Goal: Task Accomplishment & Management: Manage account settings

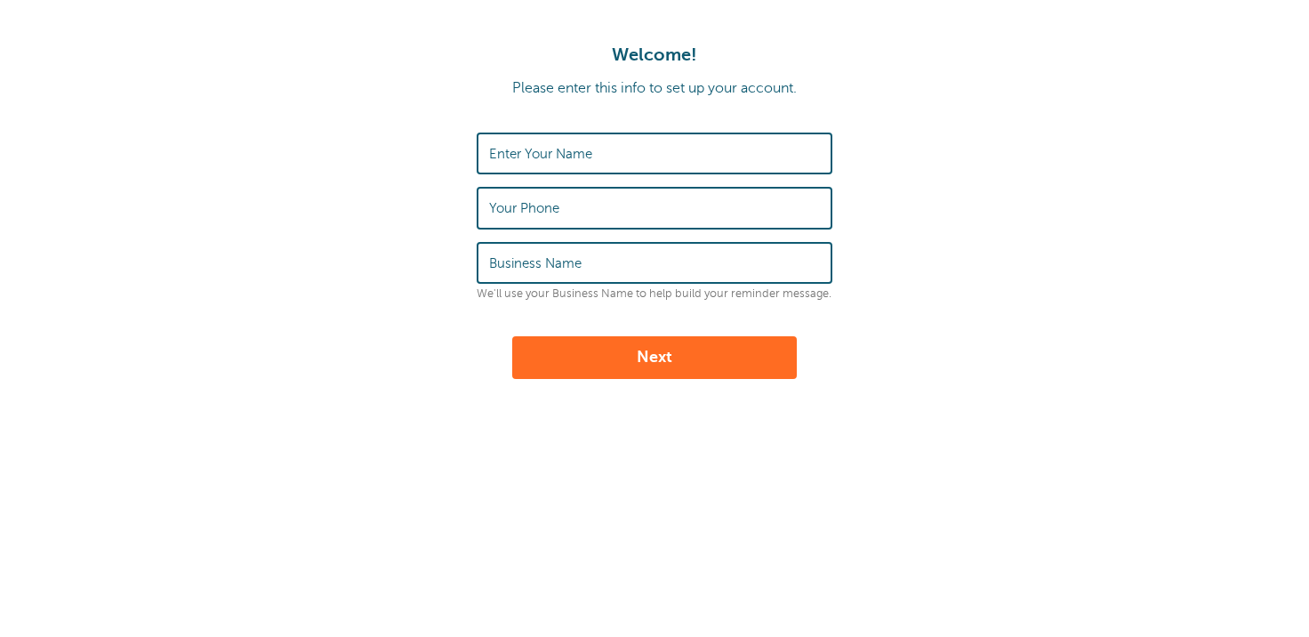
click at [517, 154] on label "Enter Your Name" at bounding box center [540, 154] width 103 height 16
click at [517, 154] on input "Enter Your Name" at bounding box center [654, 153] width 331 height 38
type input "[PERSON_NAME]"
type input "8155057871"
type input "(McCarthy Property Management)"
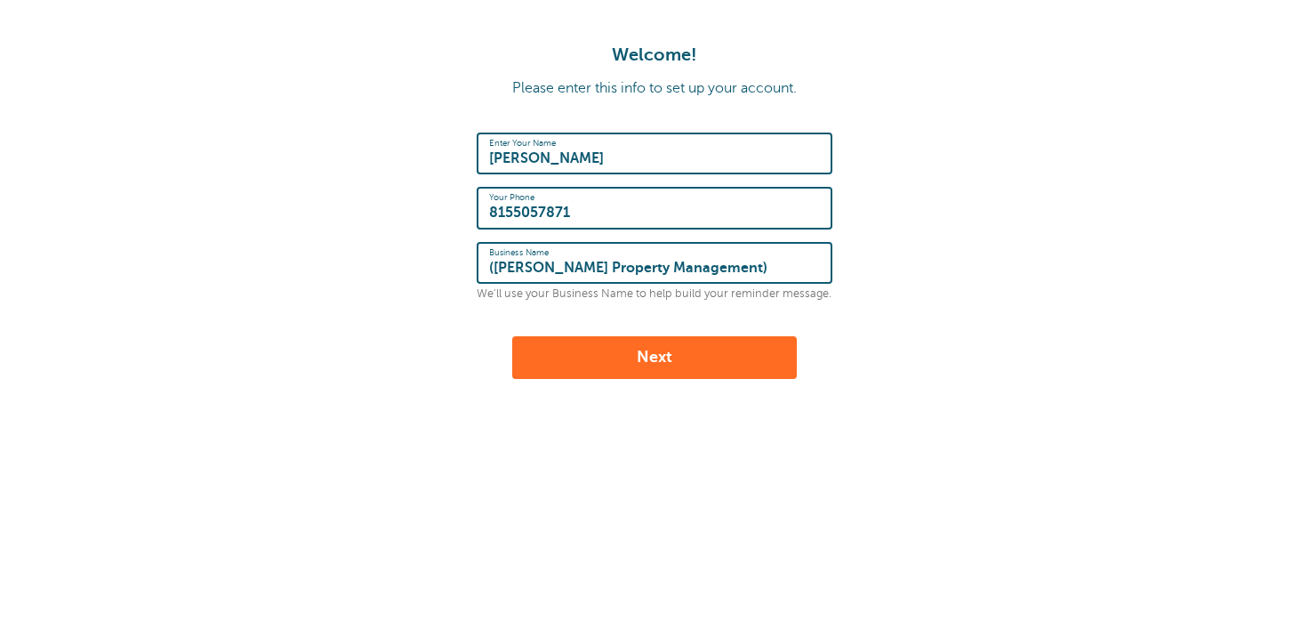
click at [606, 355] on button "Next" at bounding box center [654, 357] width 285 height 43
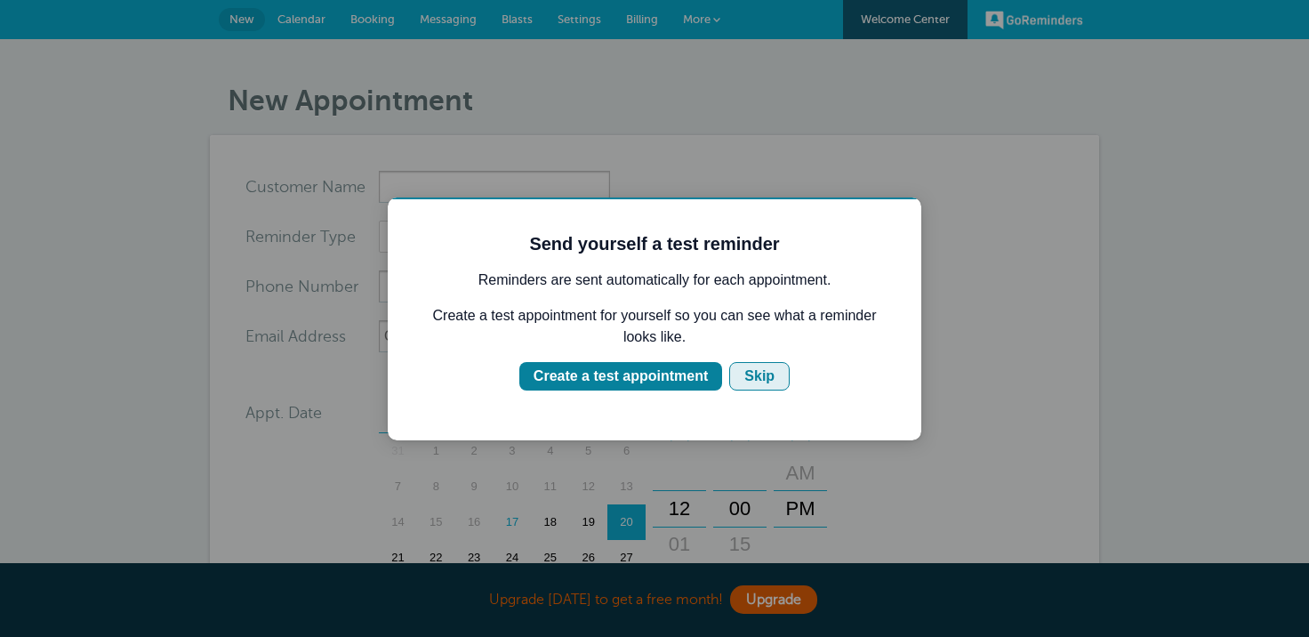
click at [738, 371] on button "Skip" at bounding box center [759, 376] width 60 height 28
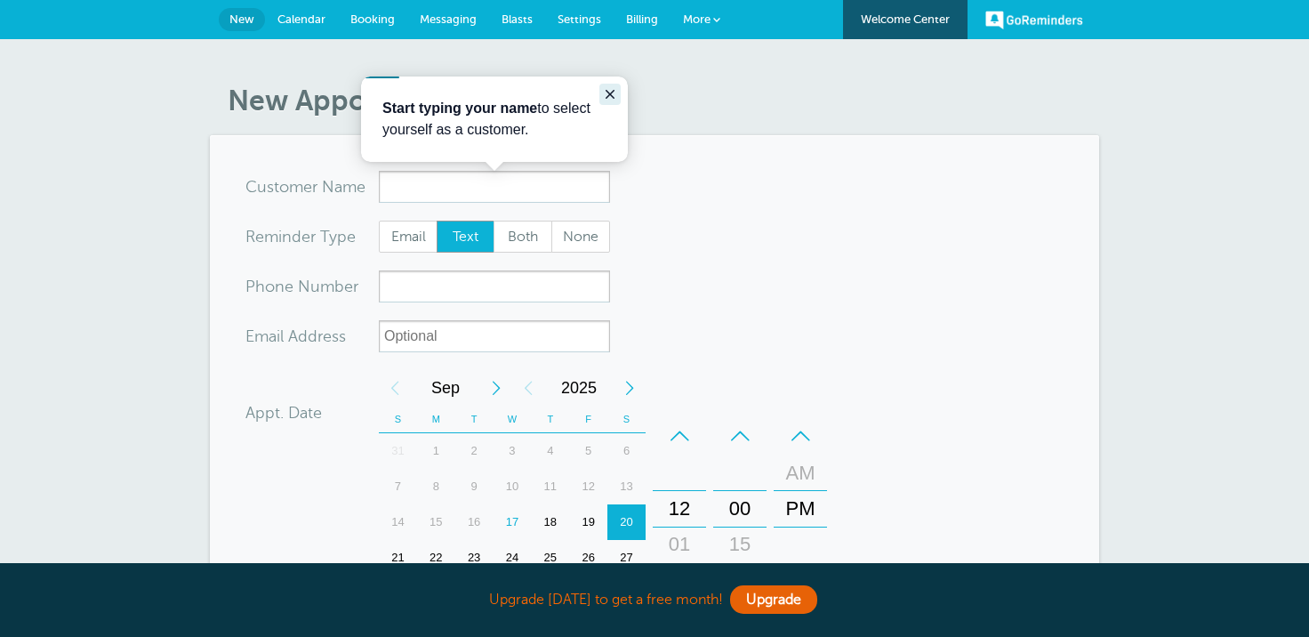
click at [614, 93] on icon "Close guide" at bounding box center [610, 94] width 14 height 14
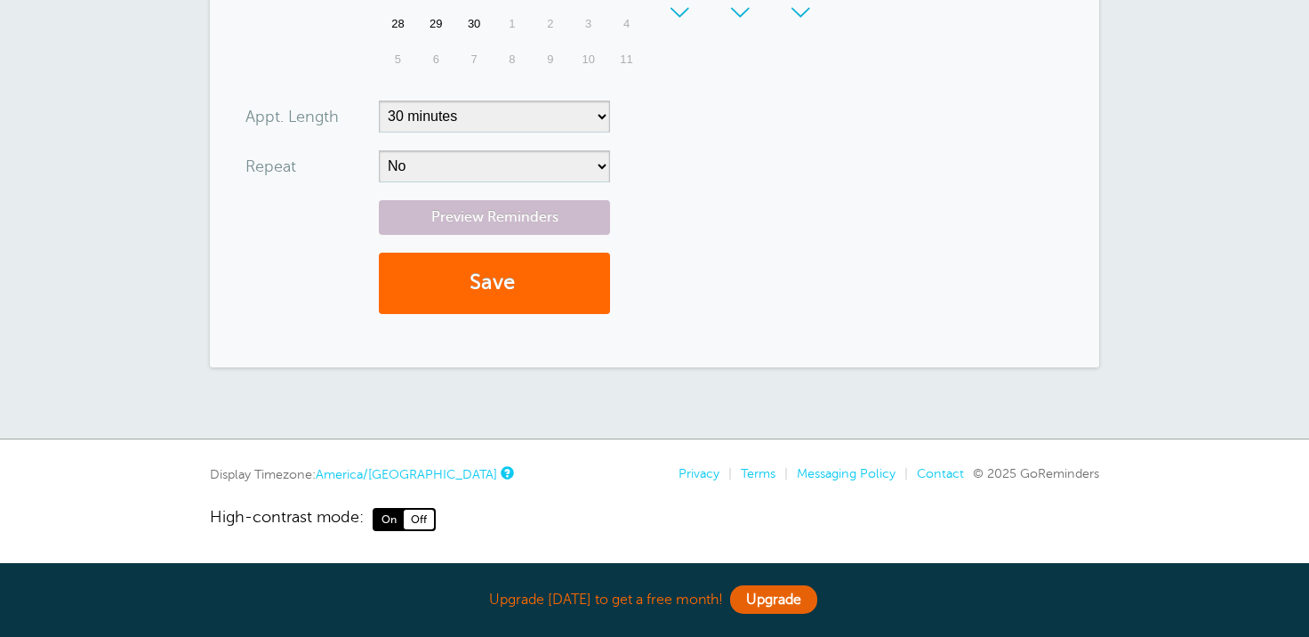
scroll to position [313, 0]
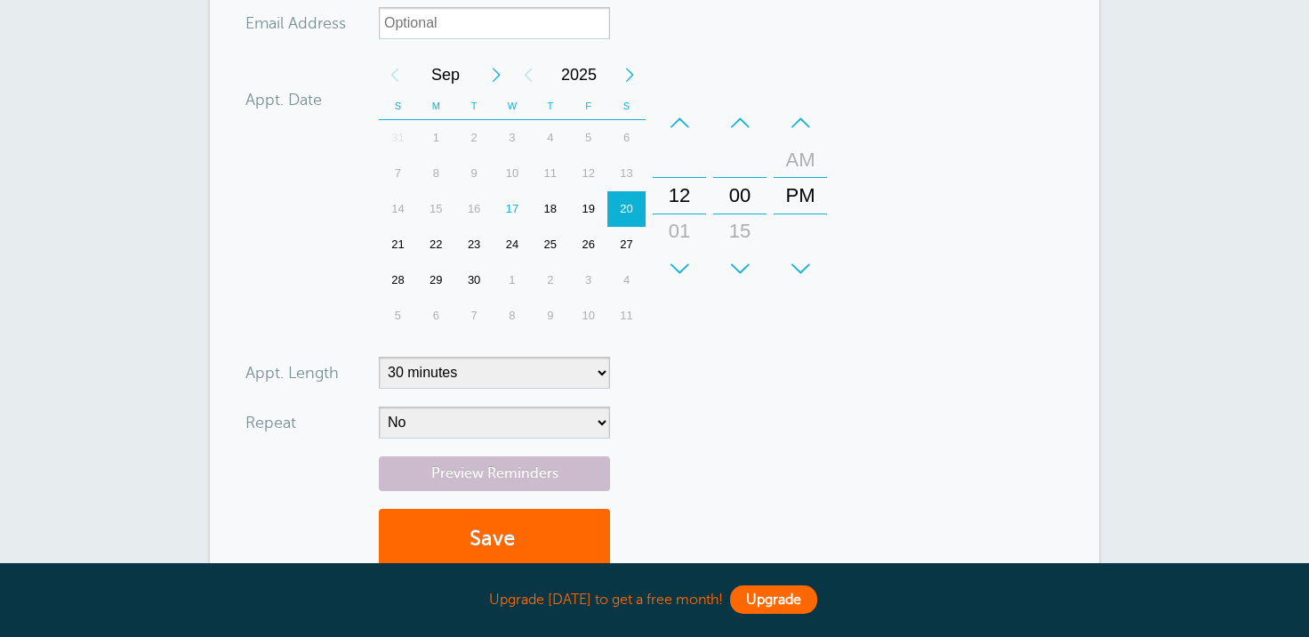
click at [775, 606] on link "Upgrade" at bounding box center [773, 599] width 87 height 28
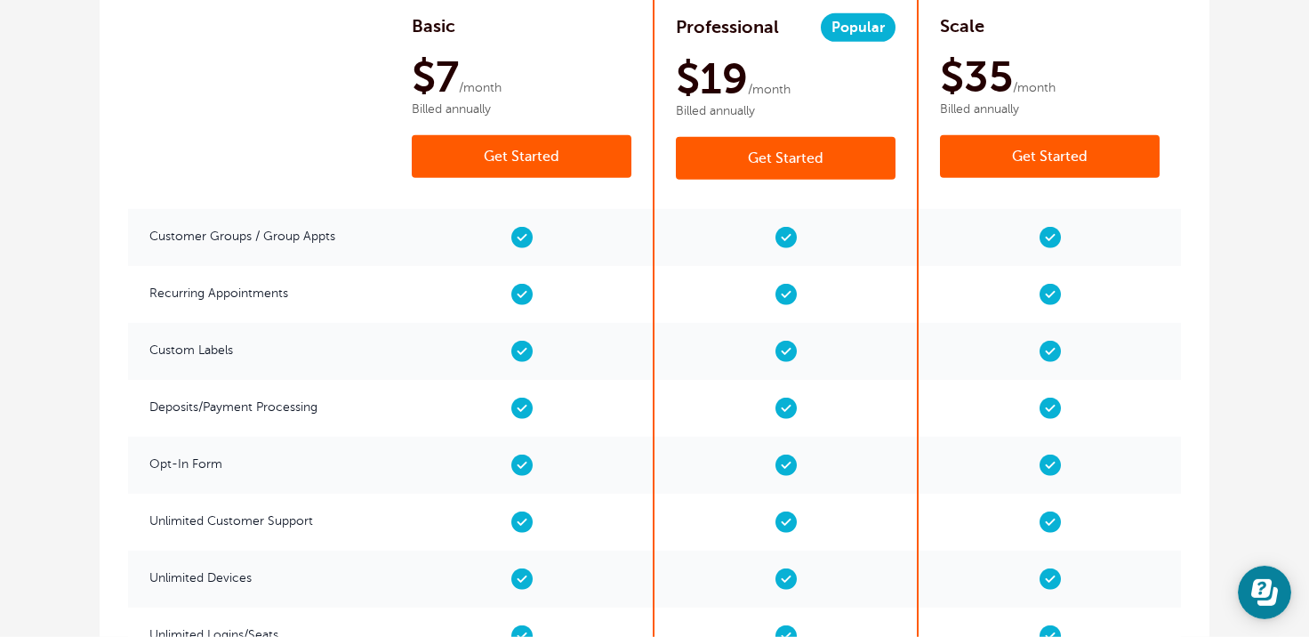
scroll to position [3021, 0]
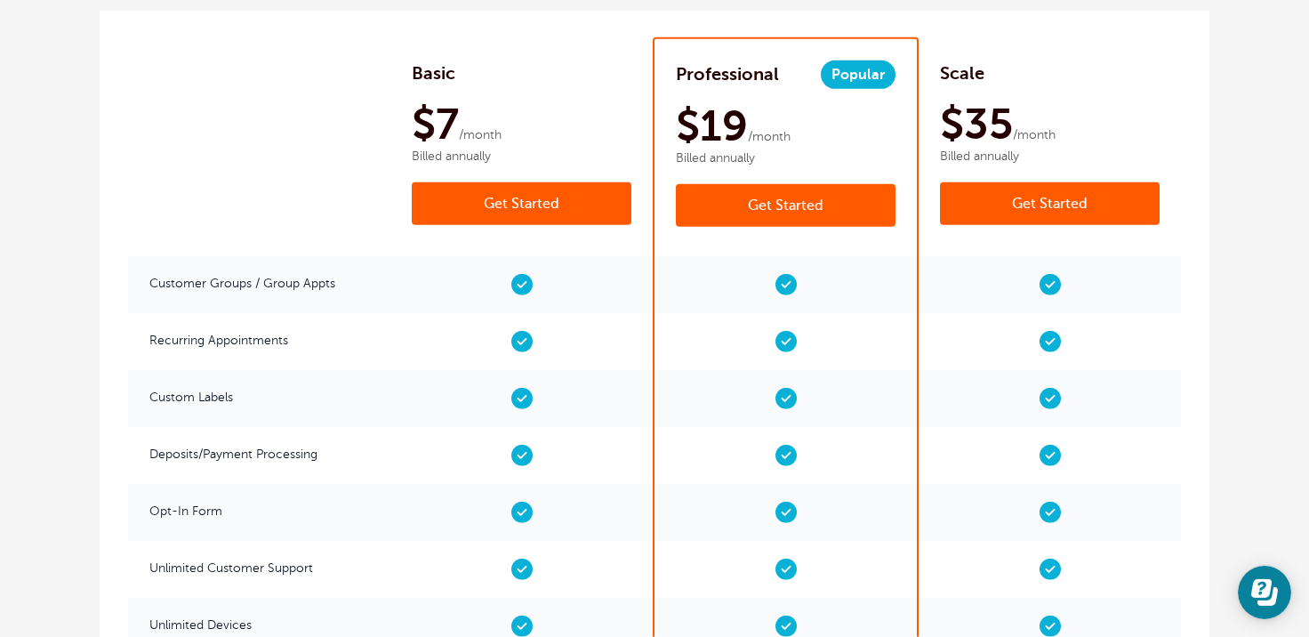
click at [1073, 182] on link "Get Started" at bounding box center [1050, 203] width 220 height 43
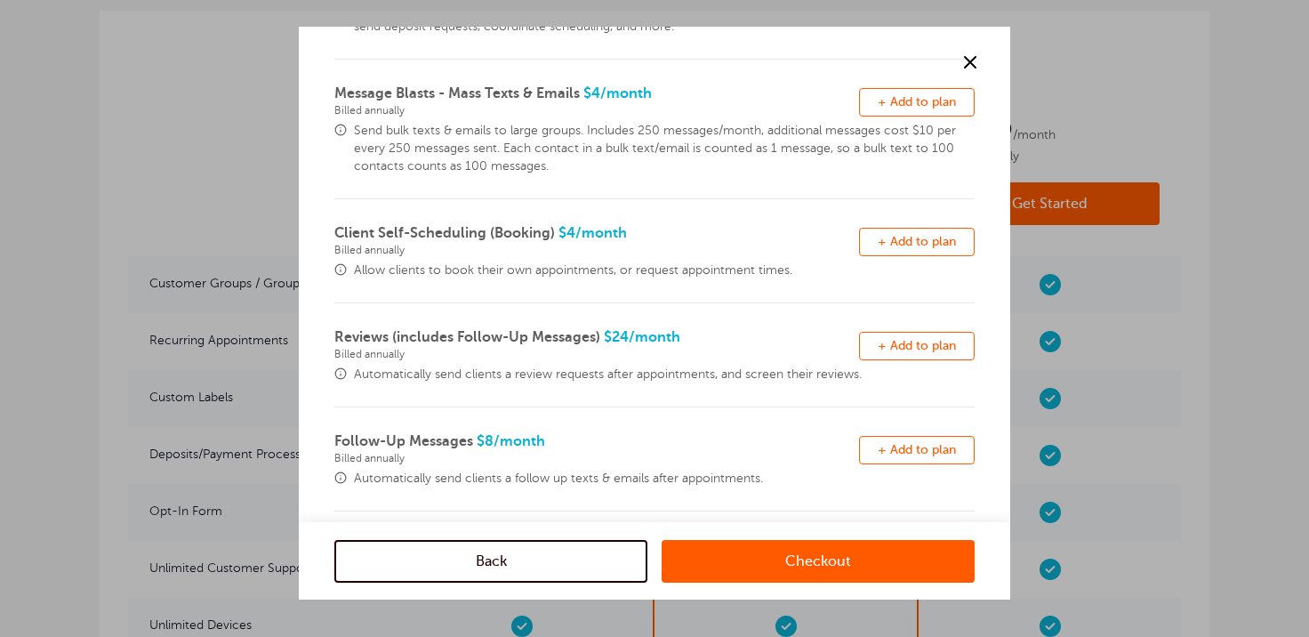
scroll to position [255, 0]
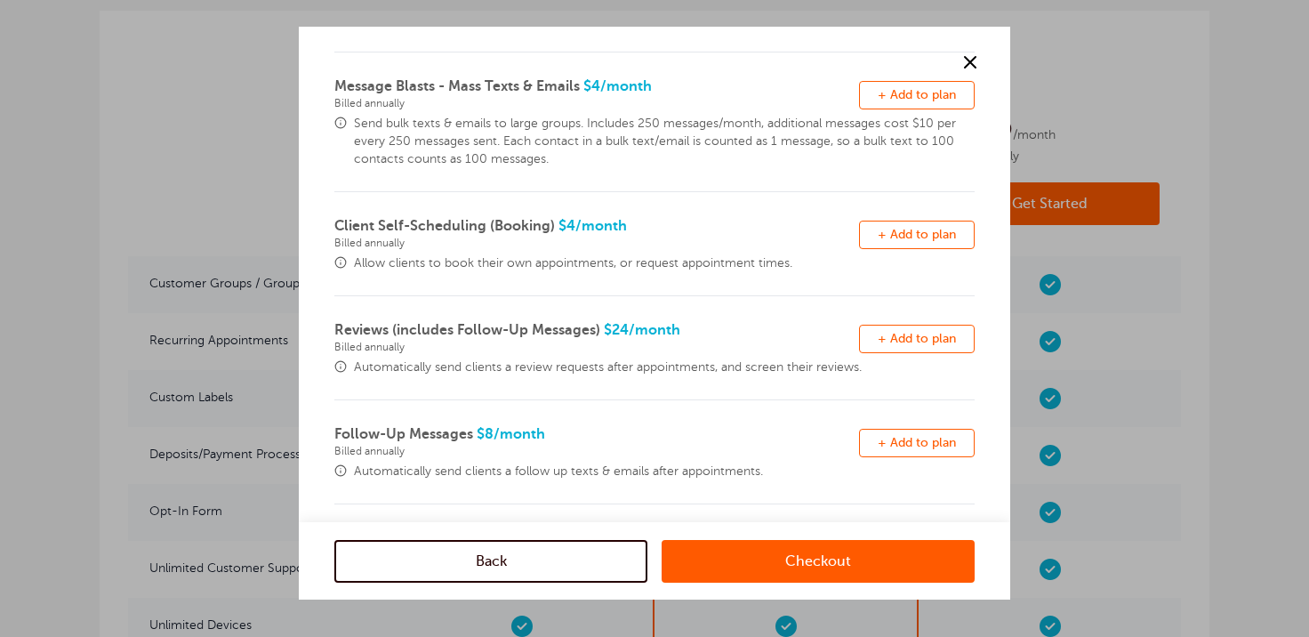
click at [911, 242] on button "Remove + Add to plan" at bounding box center [917, 235] width 116 height 28
click at [748, 557] on link "Checkout" at bounding box center [818, 560] width 313 height 43
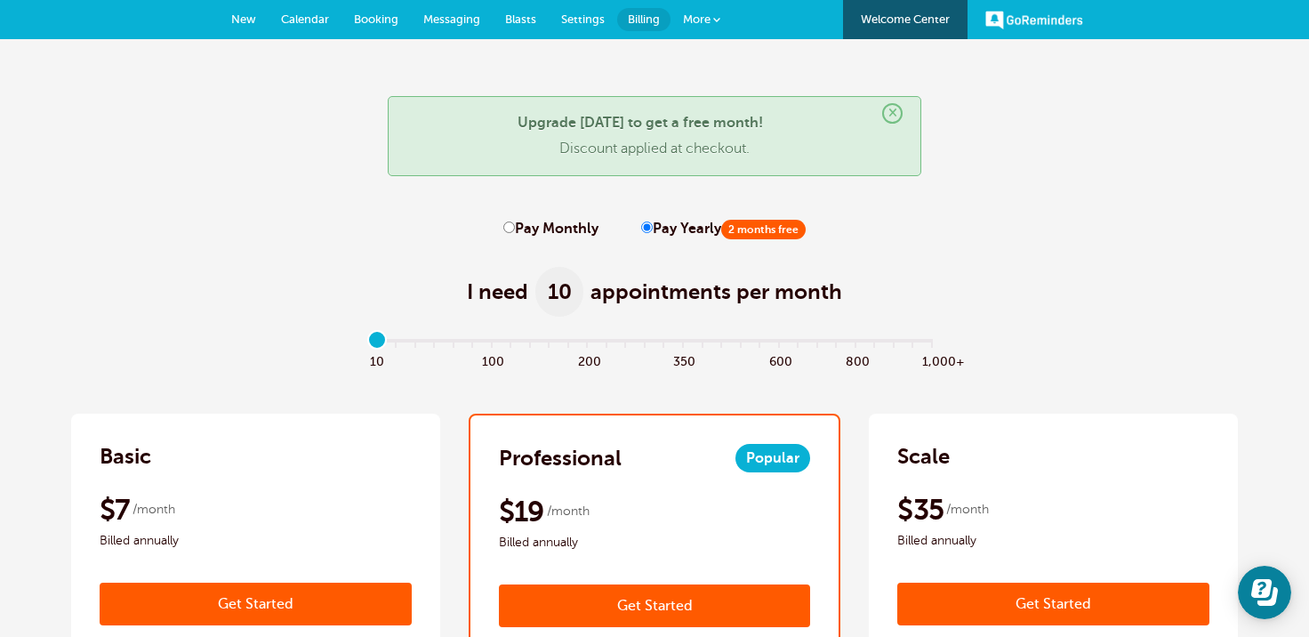
click at [510, 227] on input "Pay Monthly" at bounding box center [509, 227] width 12 height 12
radio input "true"
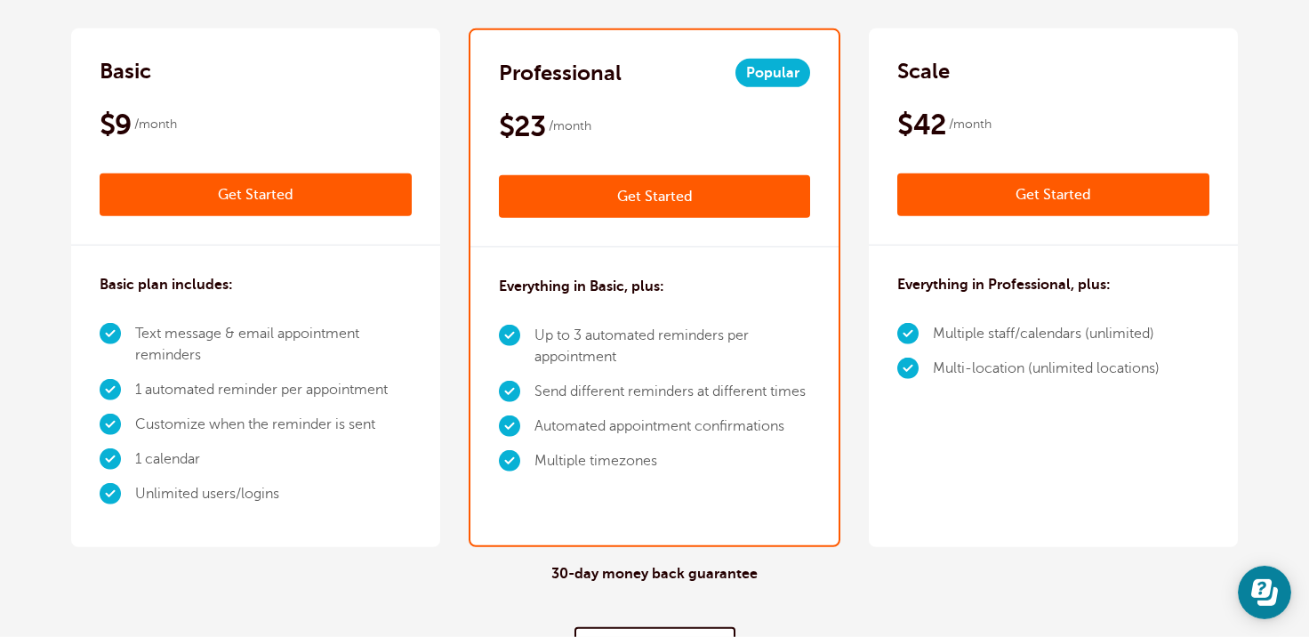
scroll to position [389, 0]
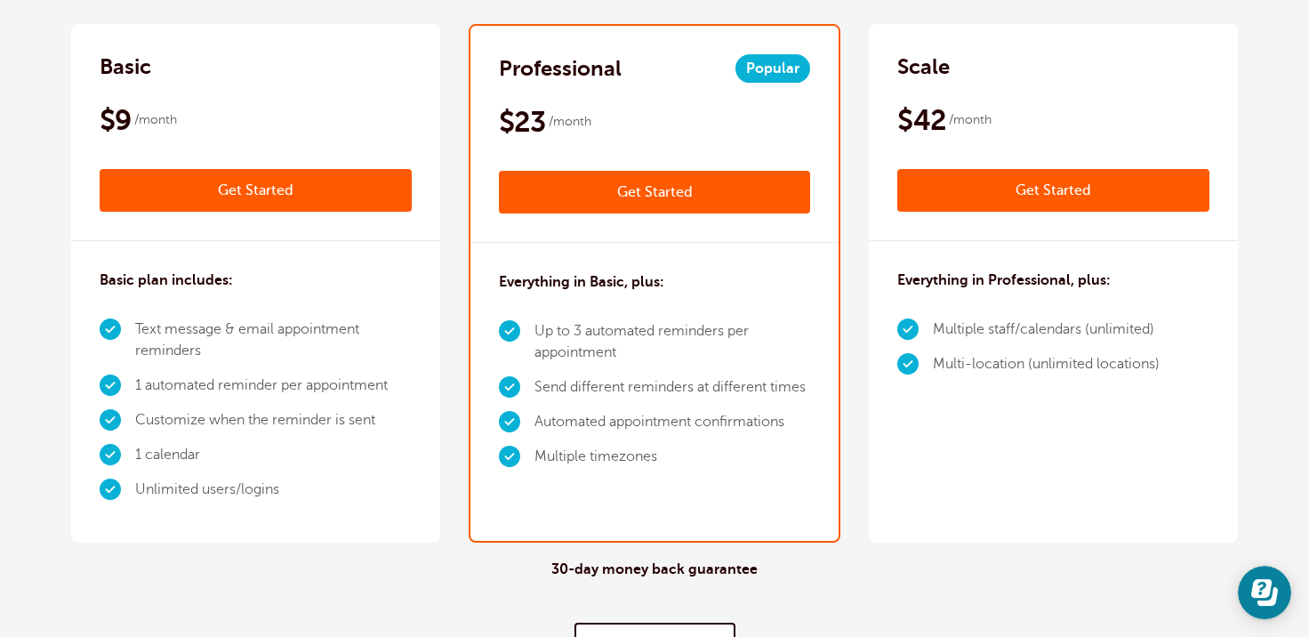
click at [1106, 187] on link "Get Started" at bounding box center [1053, 190] width 312 height 43
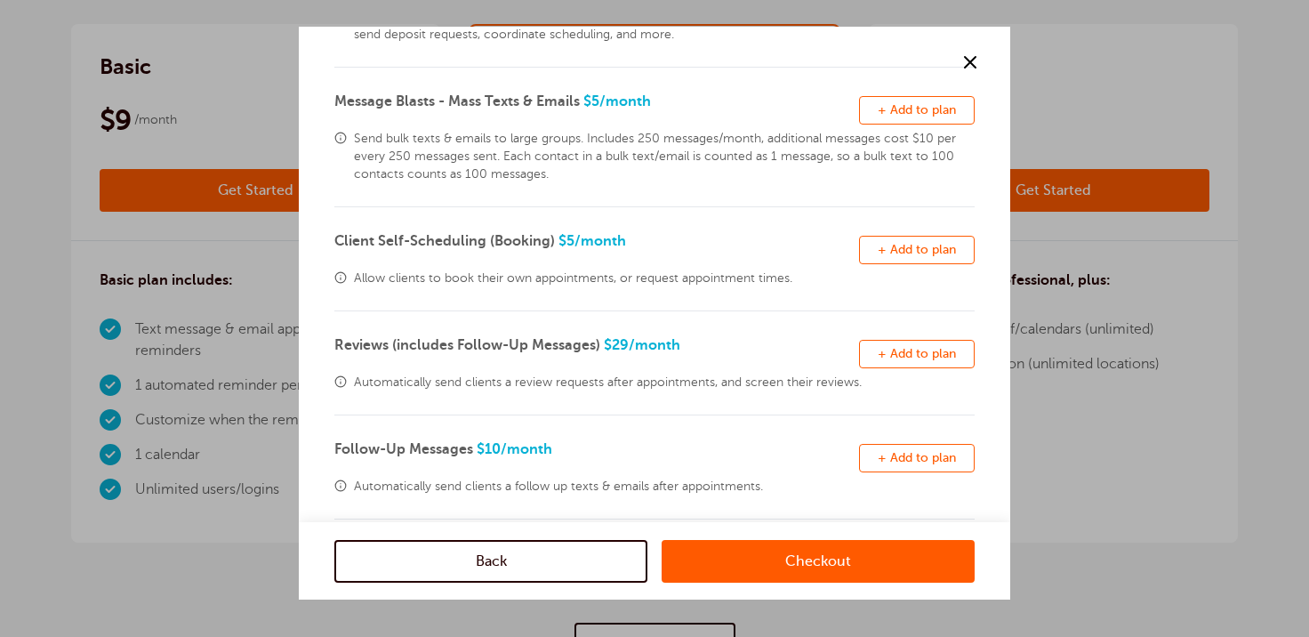
scroll to position [257, 0]
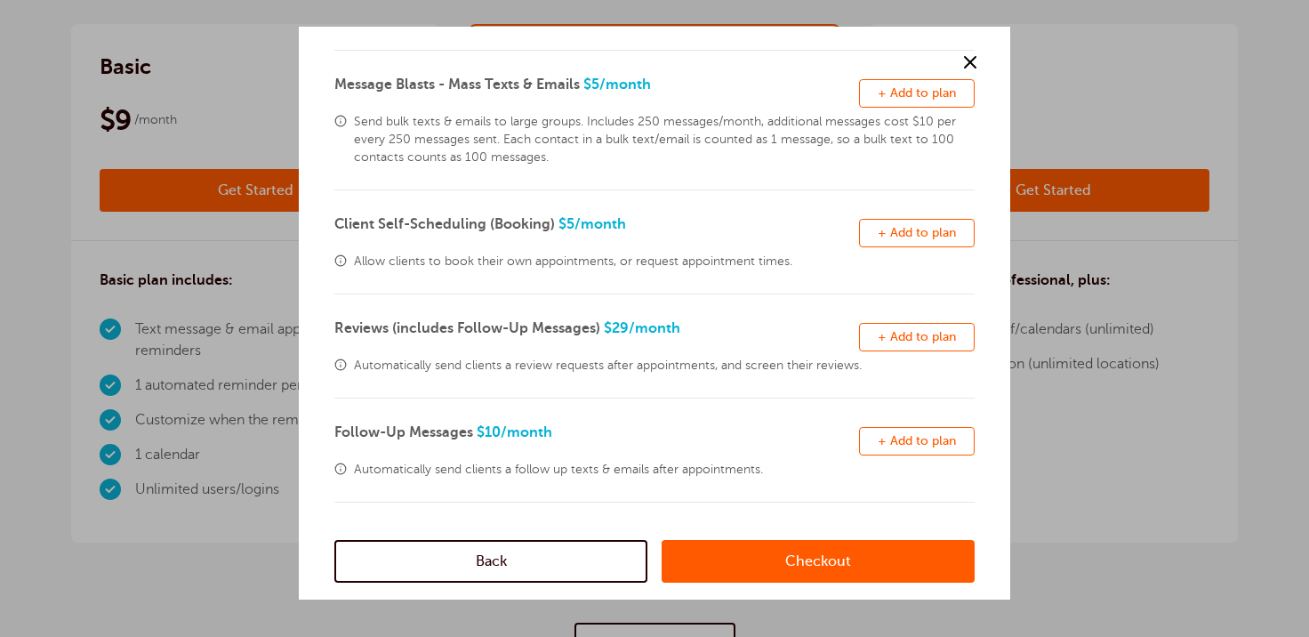
click at [879, 239] on button "Remove + Add to plan" at bounding box center [917, 233] width 116 height 28
click at [762, 564] on link "Checkout" at bounding box center [818, 560] width 313 height 43
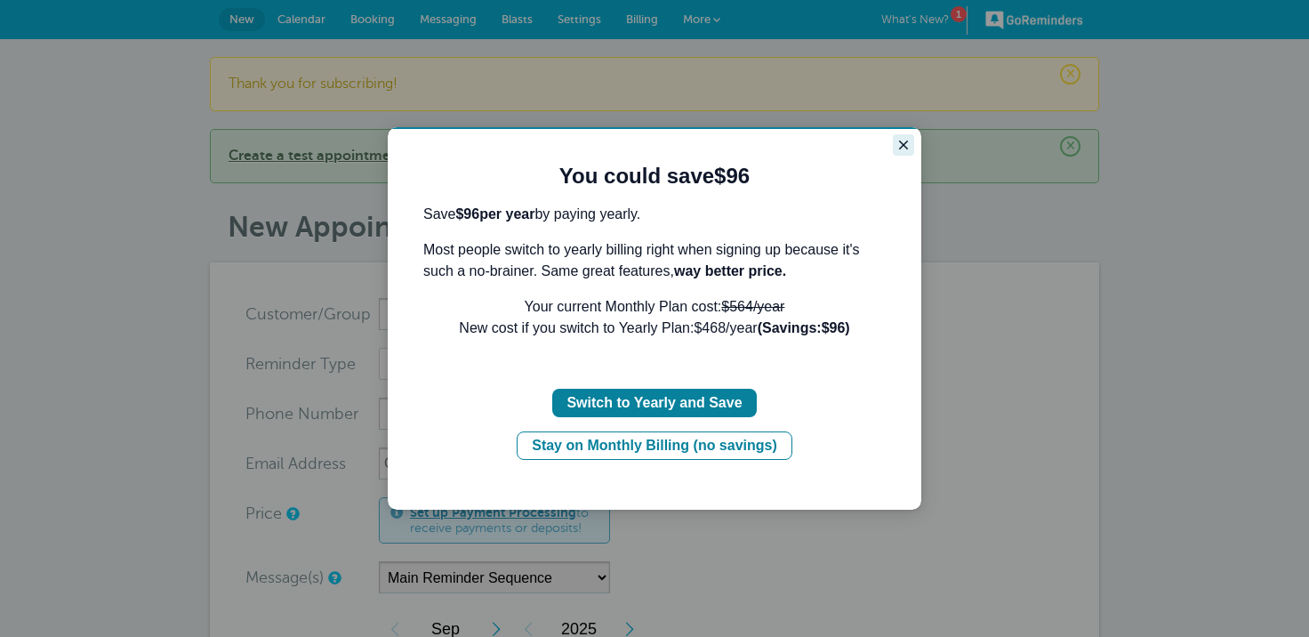
click at [898, 144] on icon "Close guide" at bounding box center [903, 145] width 14 height 14
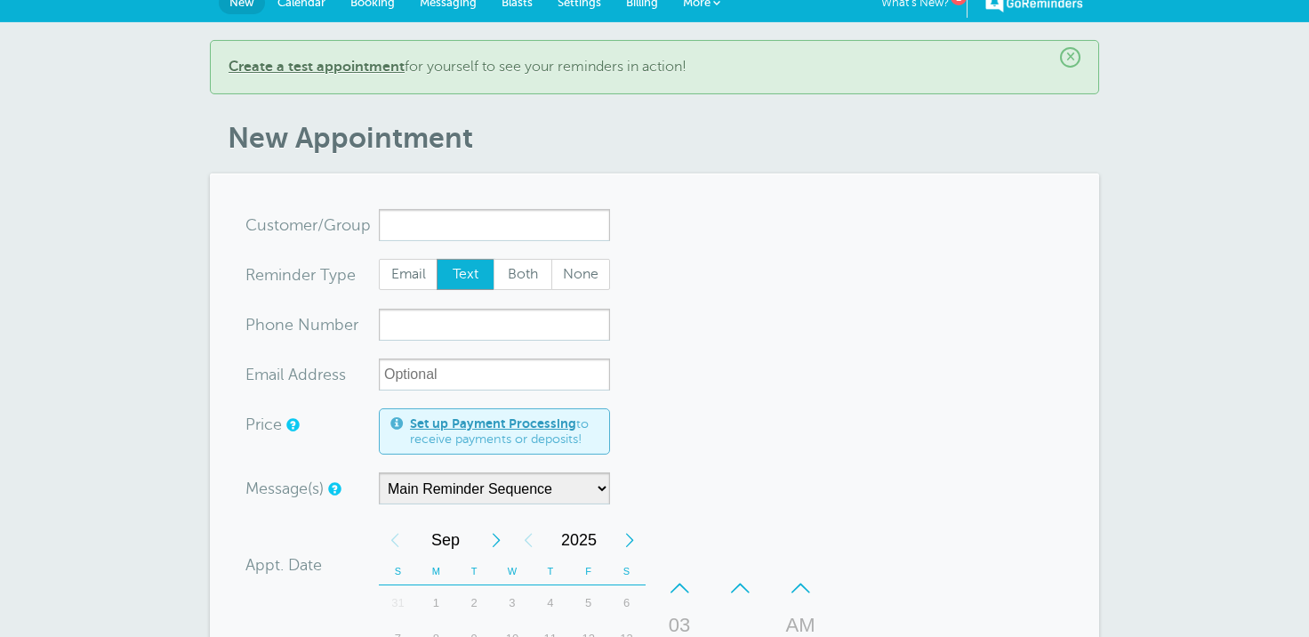
scroll to position [4, 0]
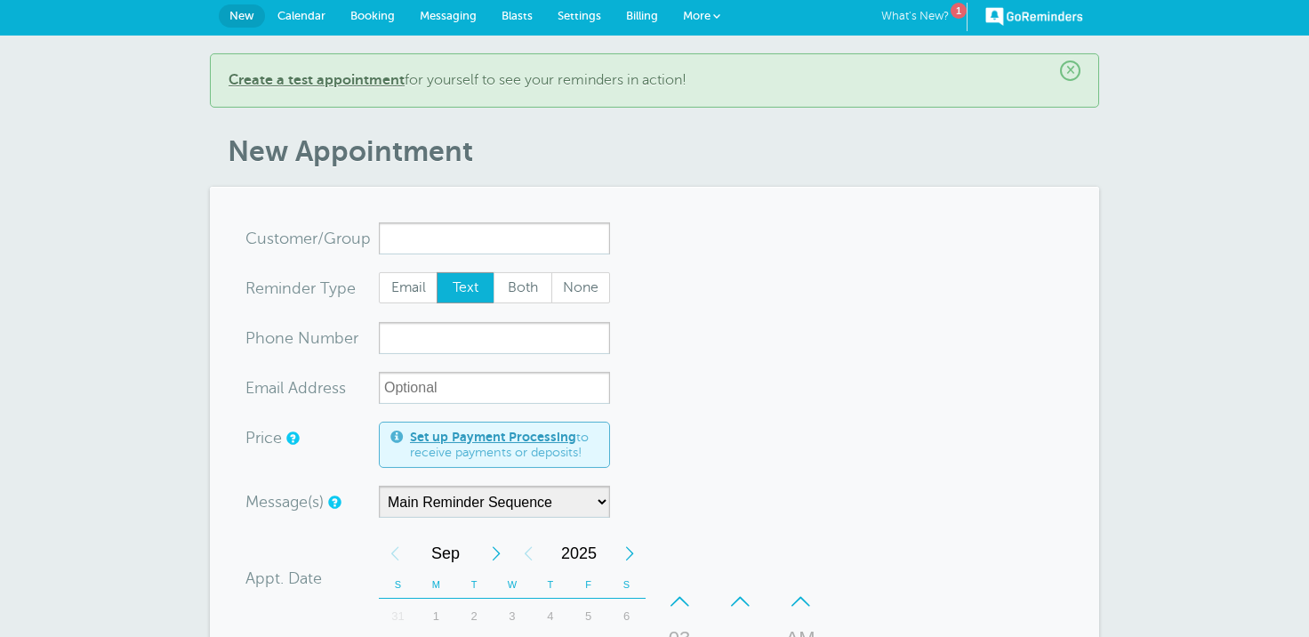
click at [941, 17] on link "What's New? 1" at bounding box center [924, 17] width 86 height 28
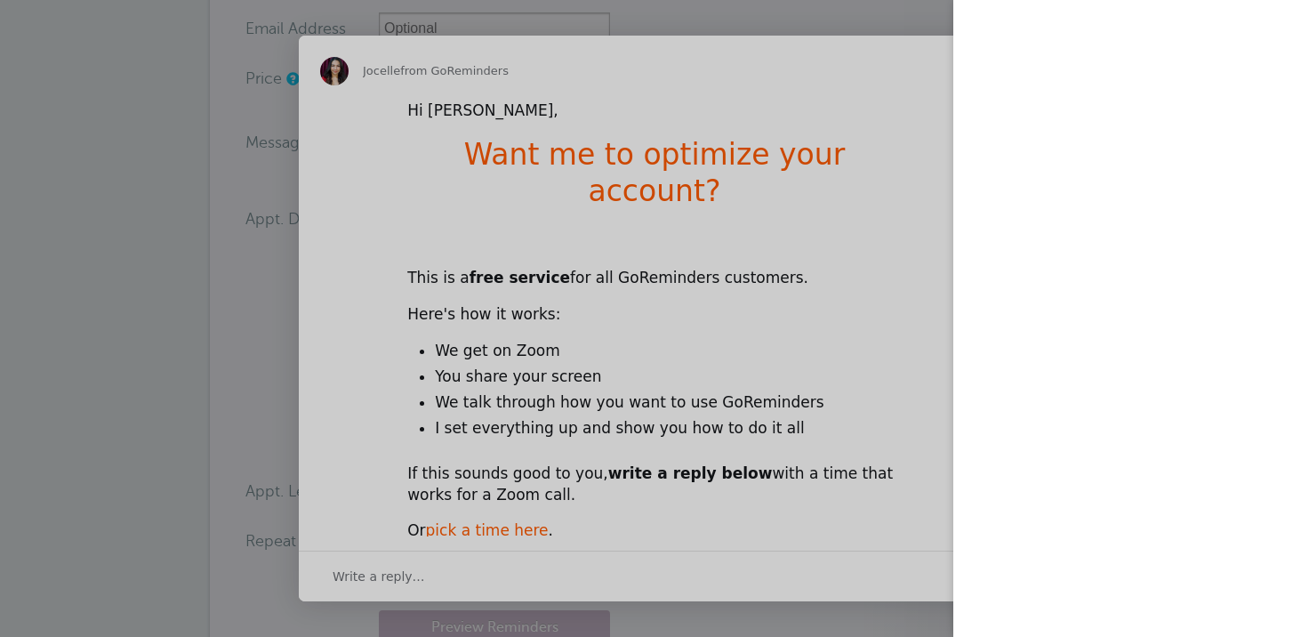
scroll to position [364, 0]
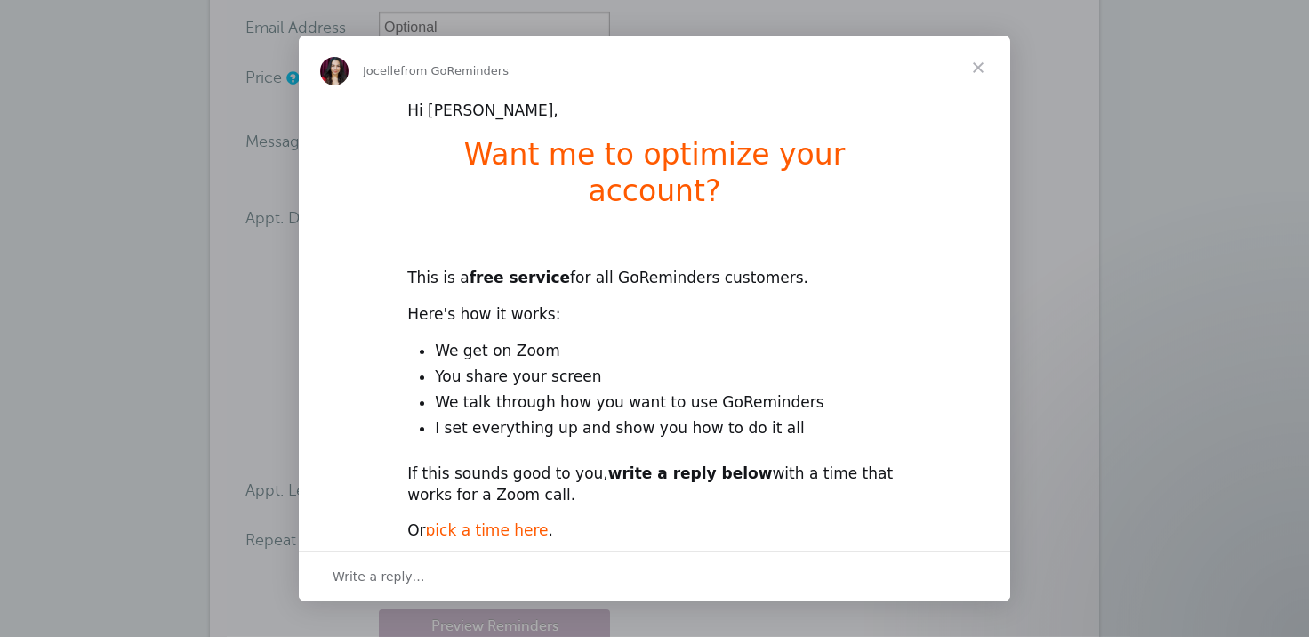
click at [980, 66] on span "Close" at bounding box center [978, 68] width 64 height 64
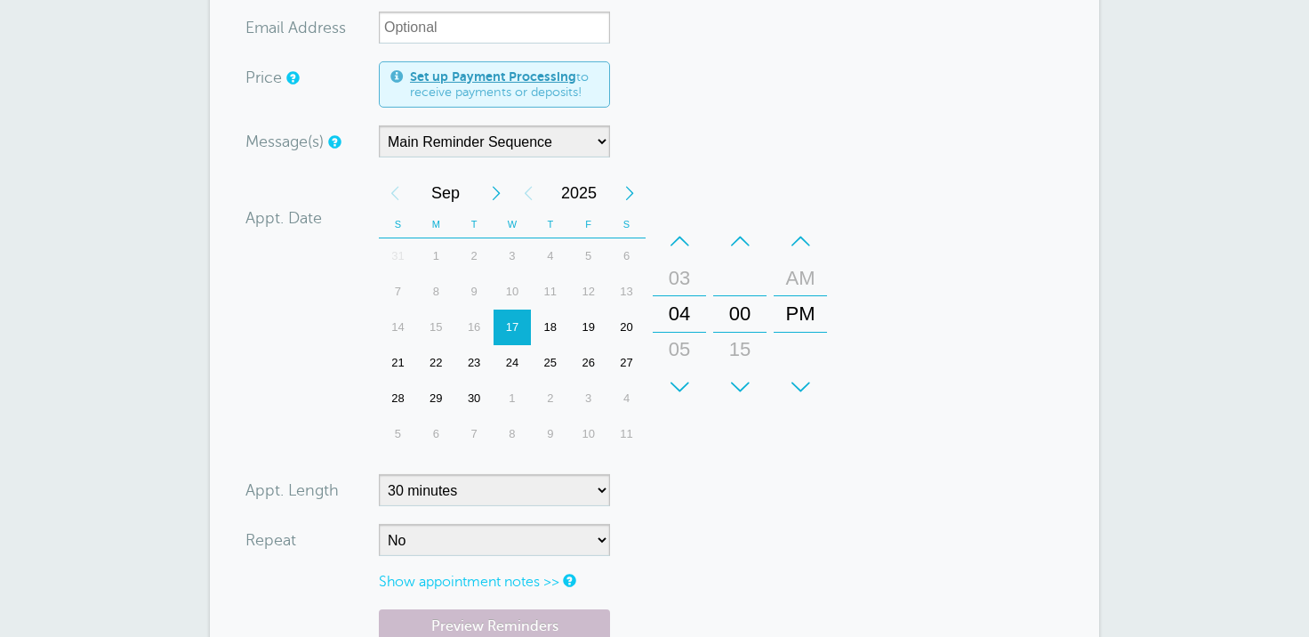
scroll to position [0, 0]
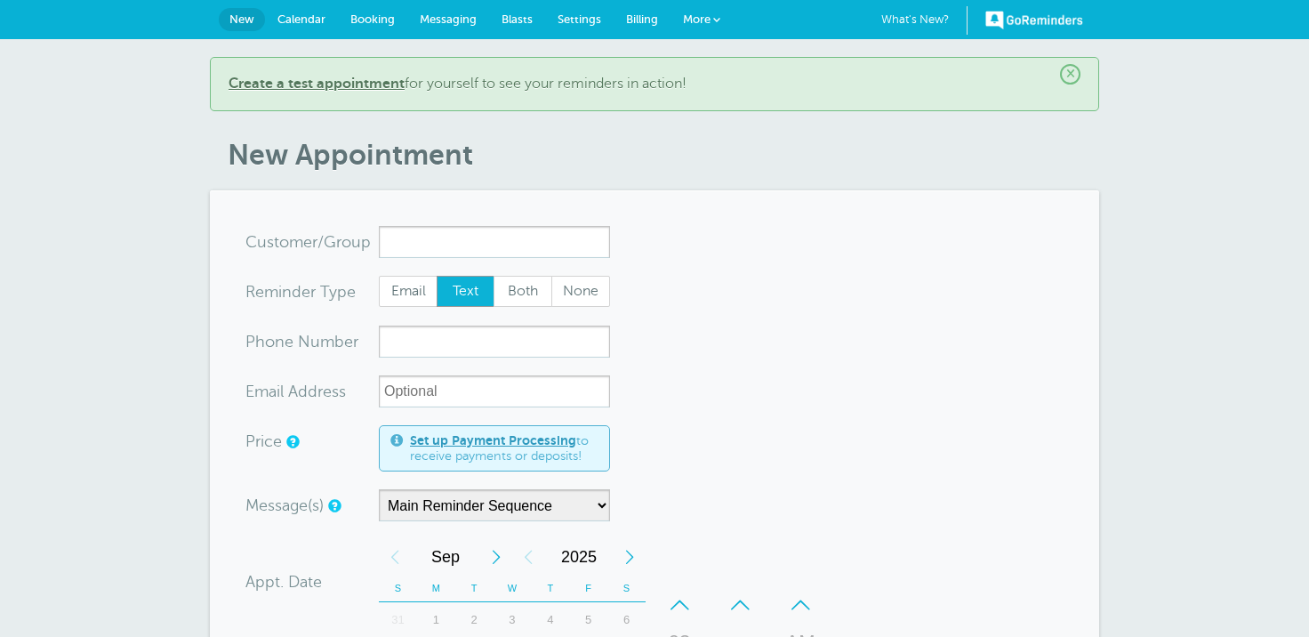
click at [318, 18] on span "Calendar" at bounding box center [301, 18] width 48 height 13
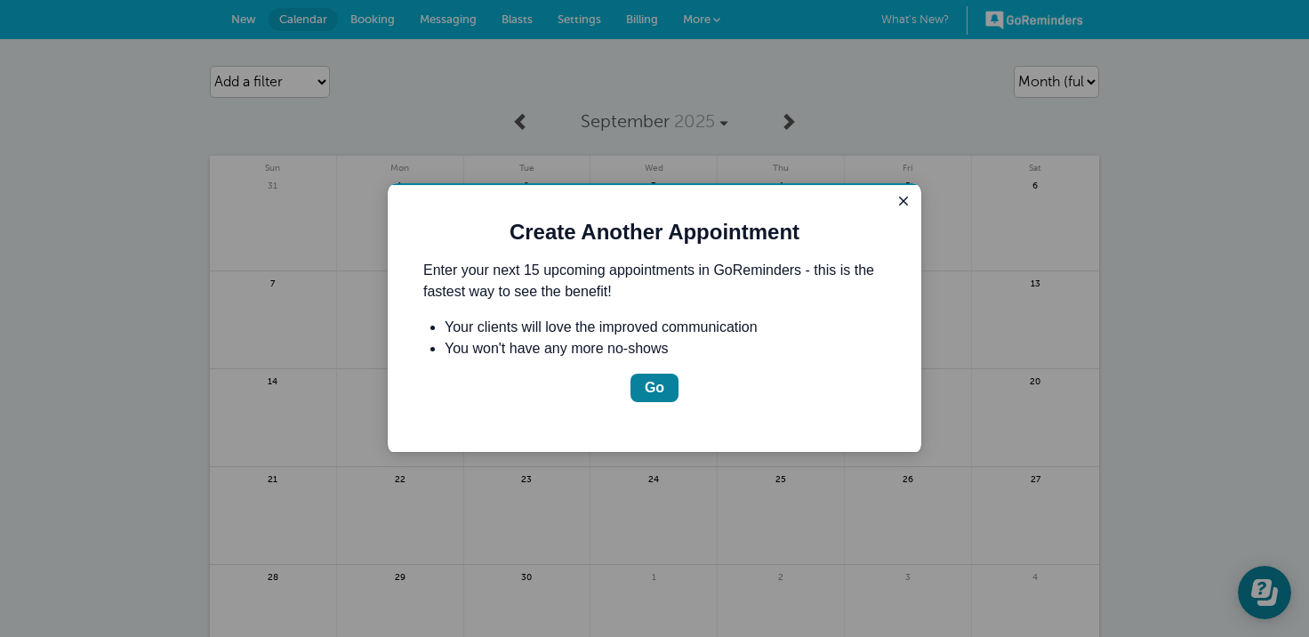
click at [371, 17] on div at bounding box center [654, 318] width 1309 height 637
click at [903, 202] on icon "Close guide" at bounding box center [903, 201] width 14 height 14
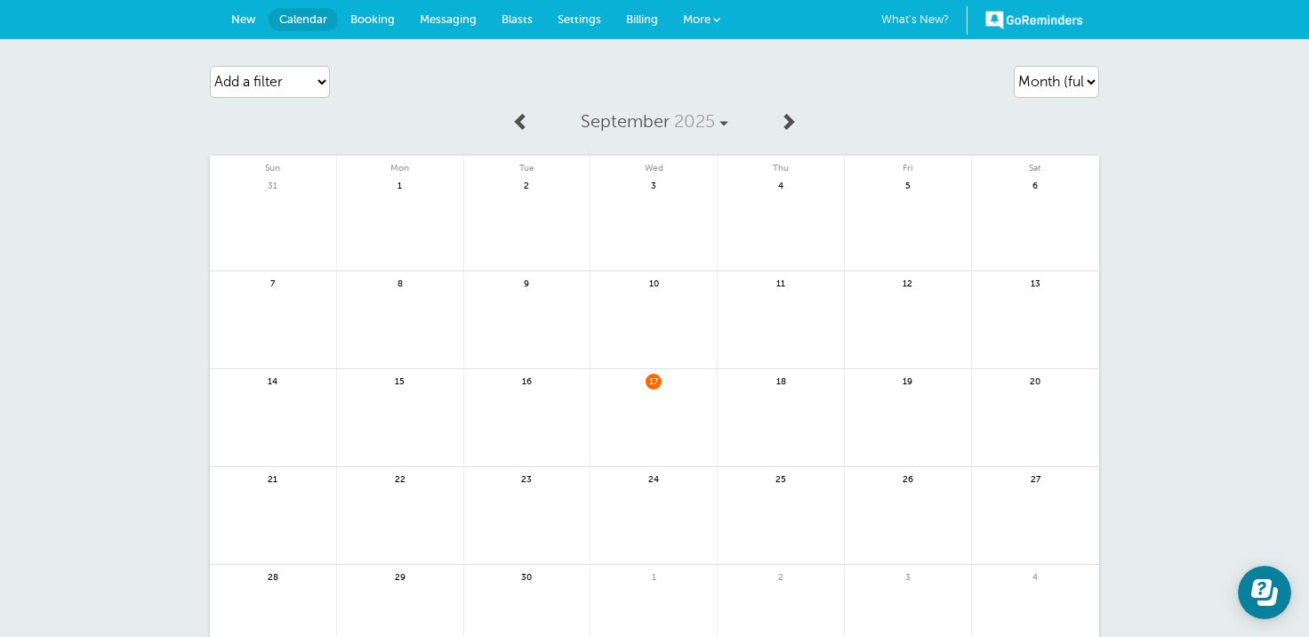
click at [363, 20] on span "Booking" at bounding box center [372, 18] width 44 height 13
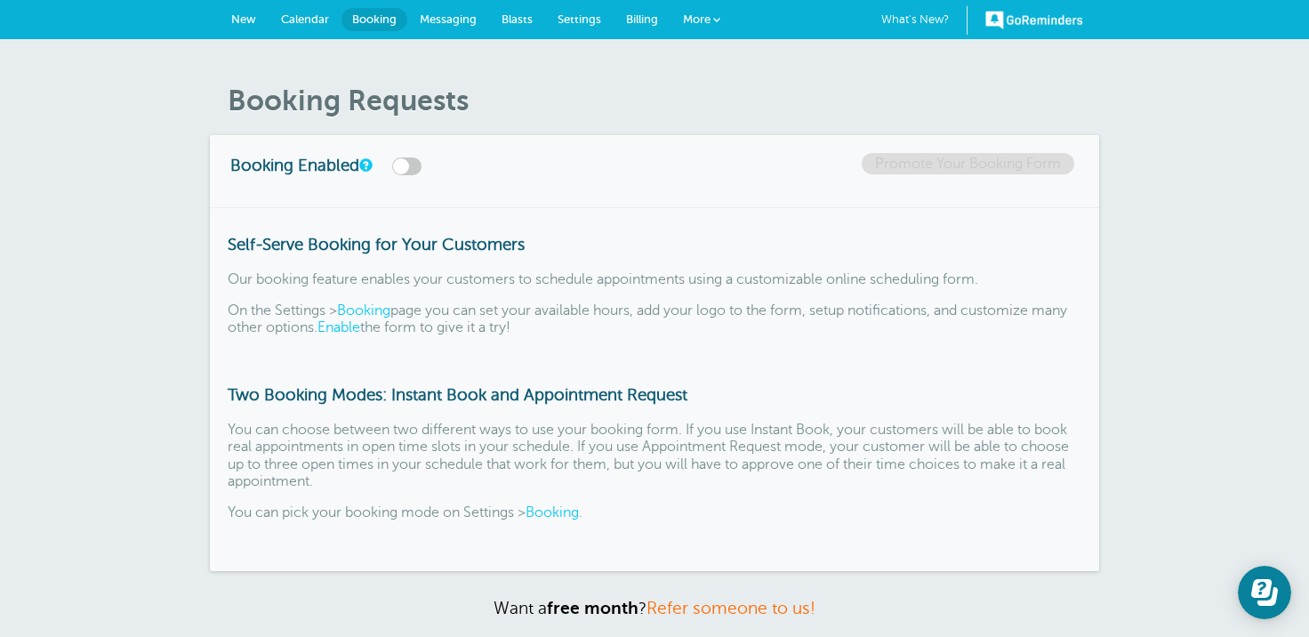
click at [456, 10] on link "Messaging" at bounding box center [448, 19] width 82 height 39
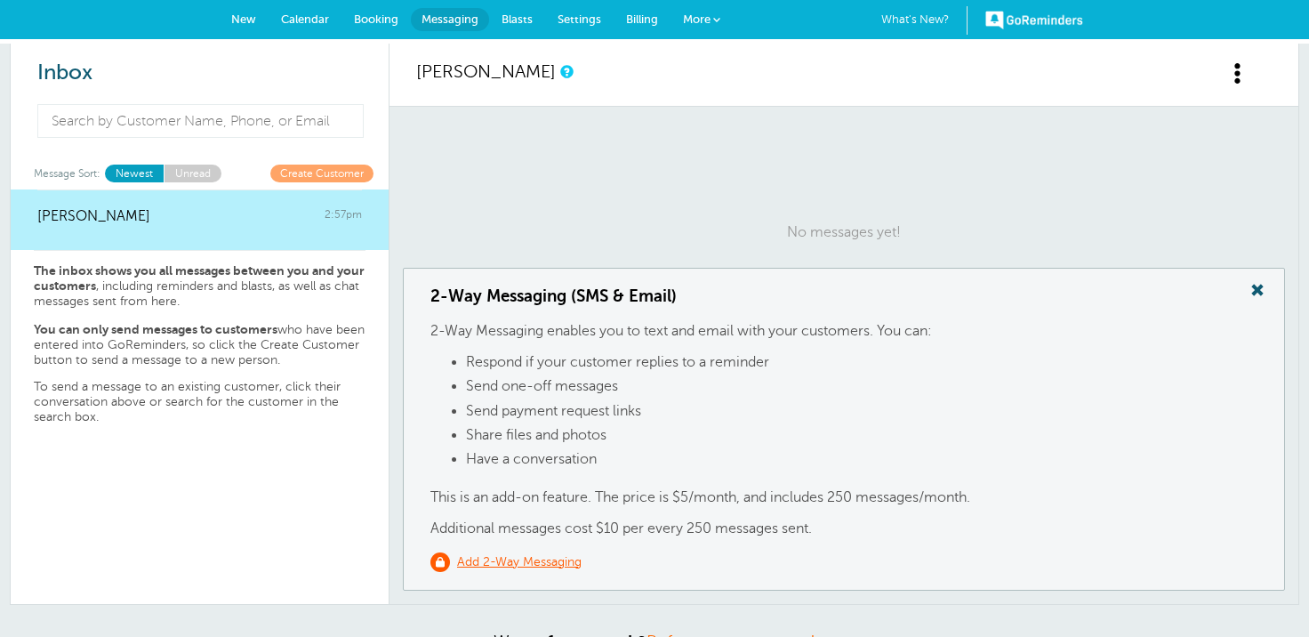
scroll to position [93, 0]
click at [512, 21] on span "Blasts" at bounding box center [517, 18] width 31 height 13
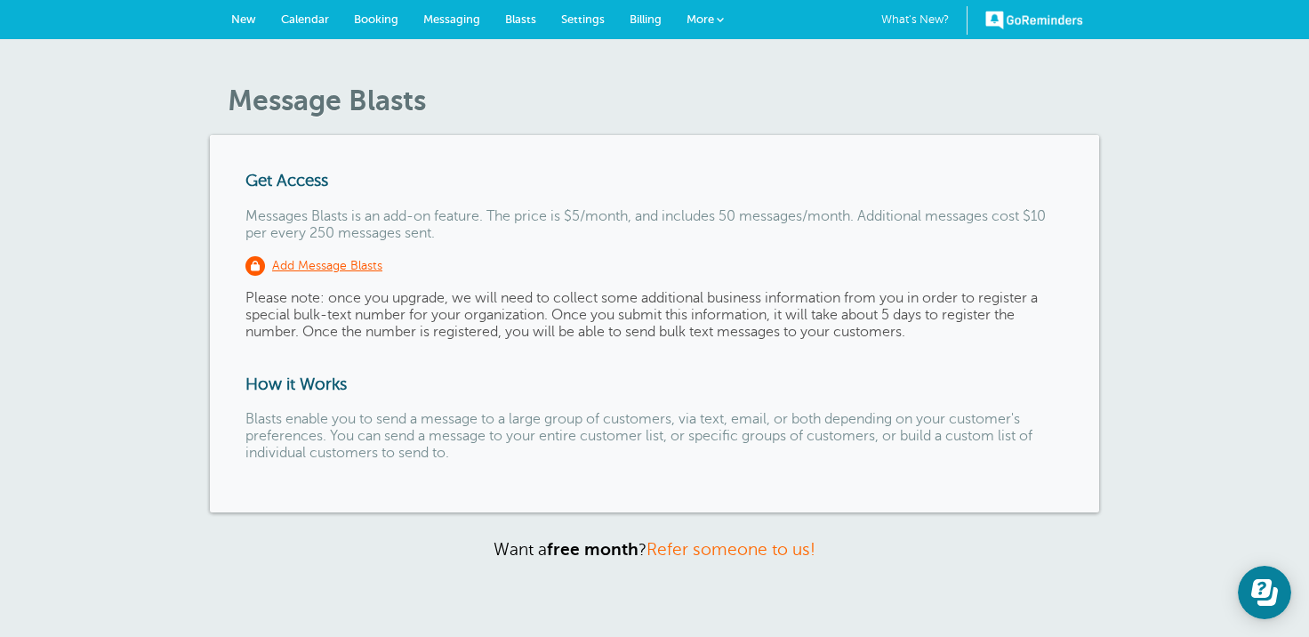
click at [582, 15] on span "Settings" at bounding box center [583, 18] width 44 height 13
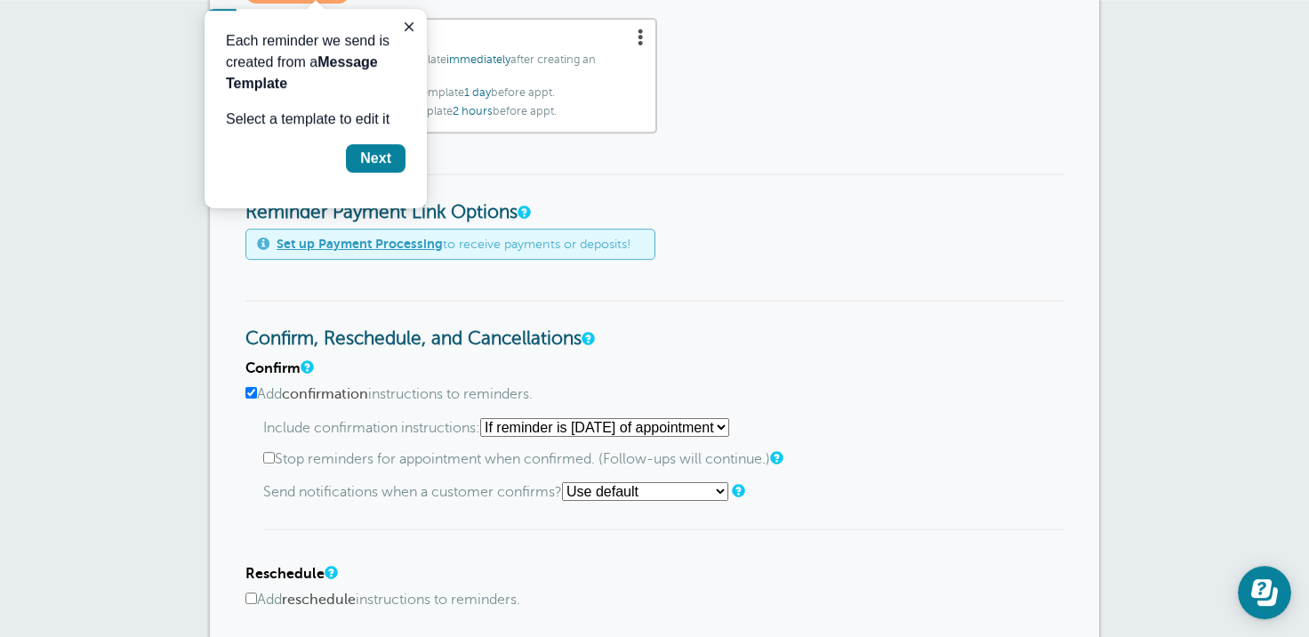
scroll to position [585, 0]
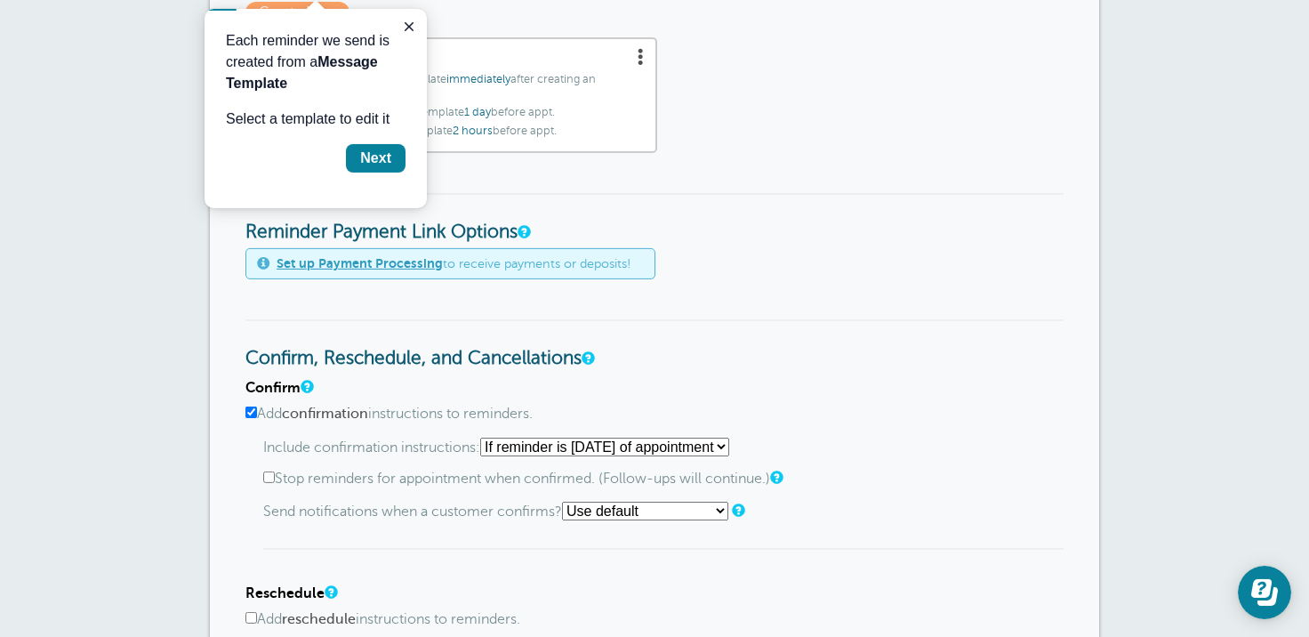
click at [390, 269] on link "Set up Payment Processing" at bounding box center [360, 263] width 166 height 14
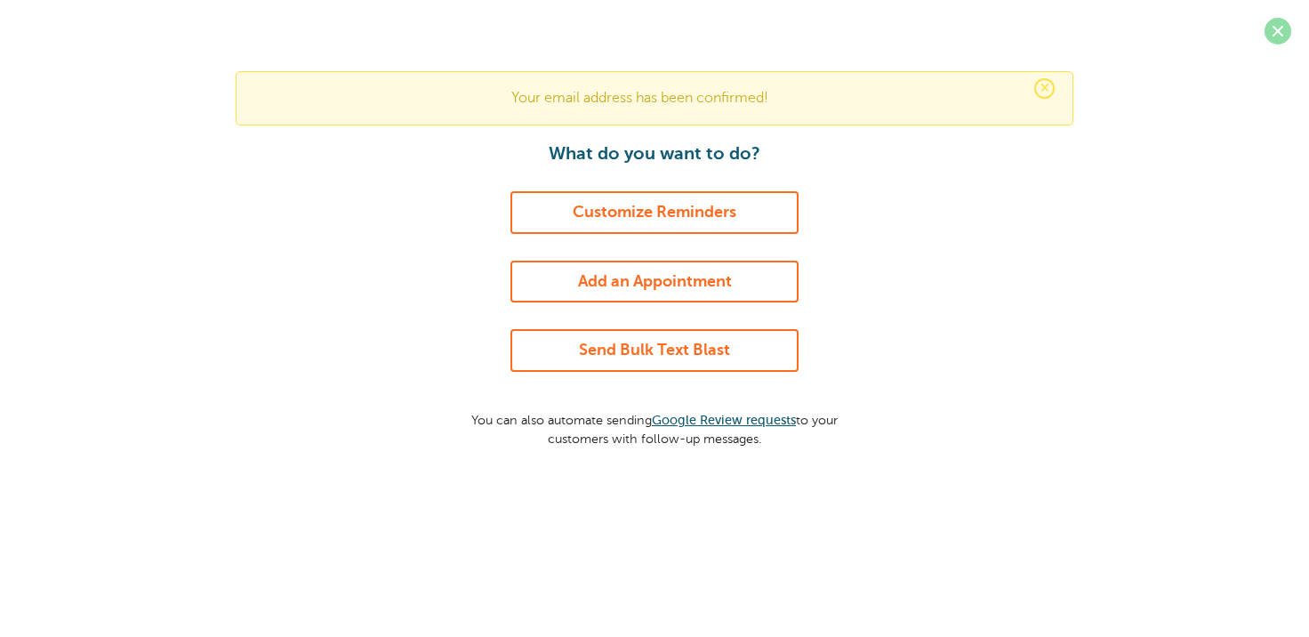
click at [1277, 32] on span at bounding box center [1277, 31] width 27 height 27
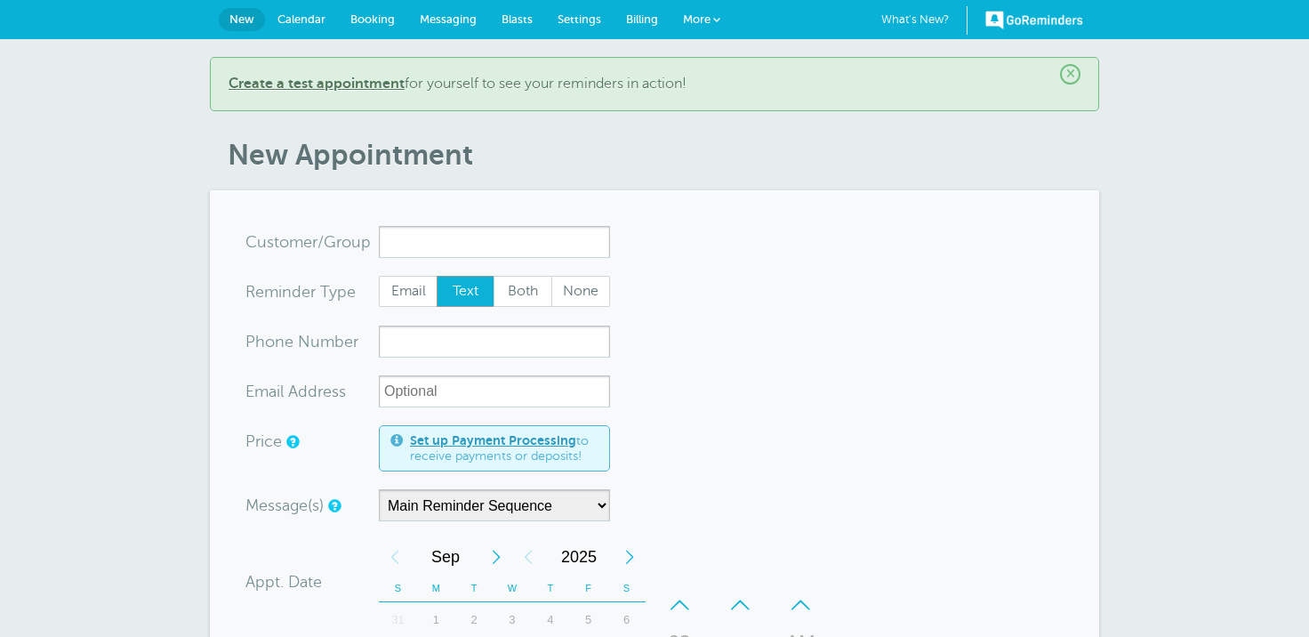
click at [693, 21] on span "More" at bounding box center [697, 18] width 28 height 13
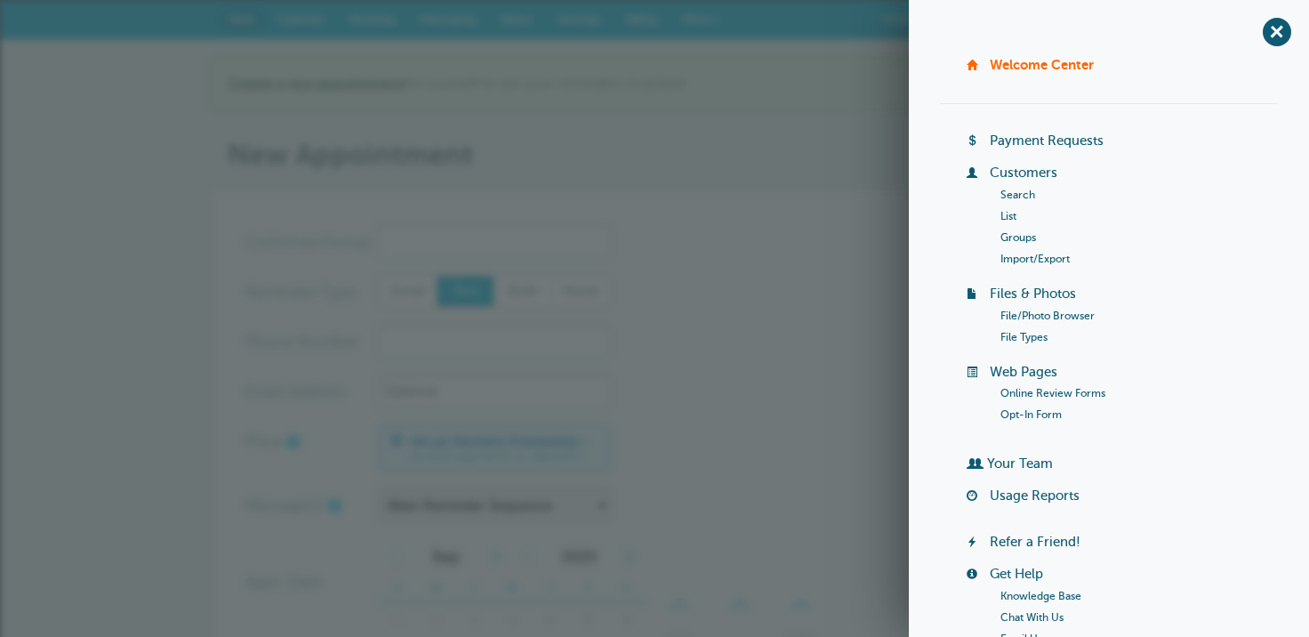
click at [1077, 139] on link "Payment Requests" at bounding box center [1047, 140] width 114 height 14
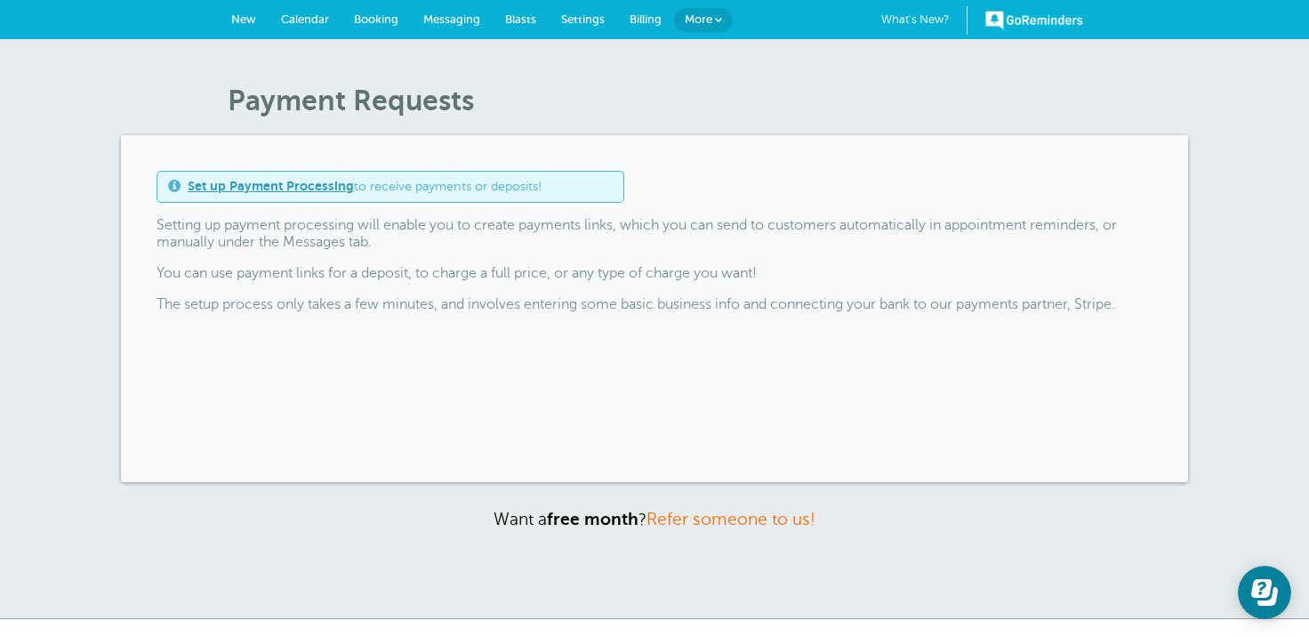
click at [271, 197] on div "Set up Payment Processing to receive payments or deposits!" at bounding box center [391, 186] width 468 height 31
click at [271, 188] on link "Set up Payment Processing" at bounding box center [271, 186] width 166 height 14
